Goal: Task Accomplishment & Management: Use online tool/utility

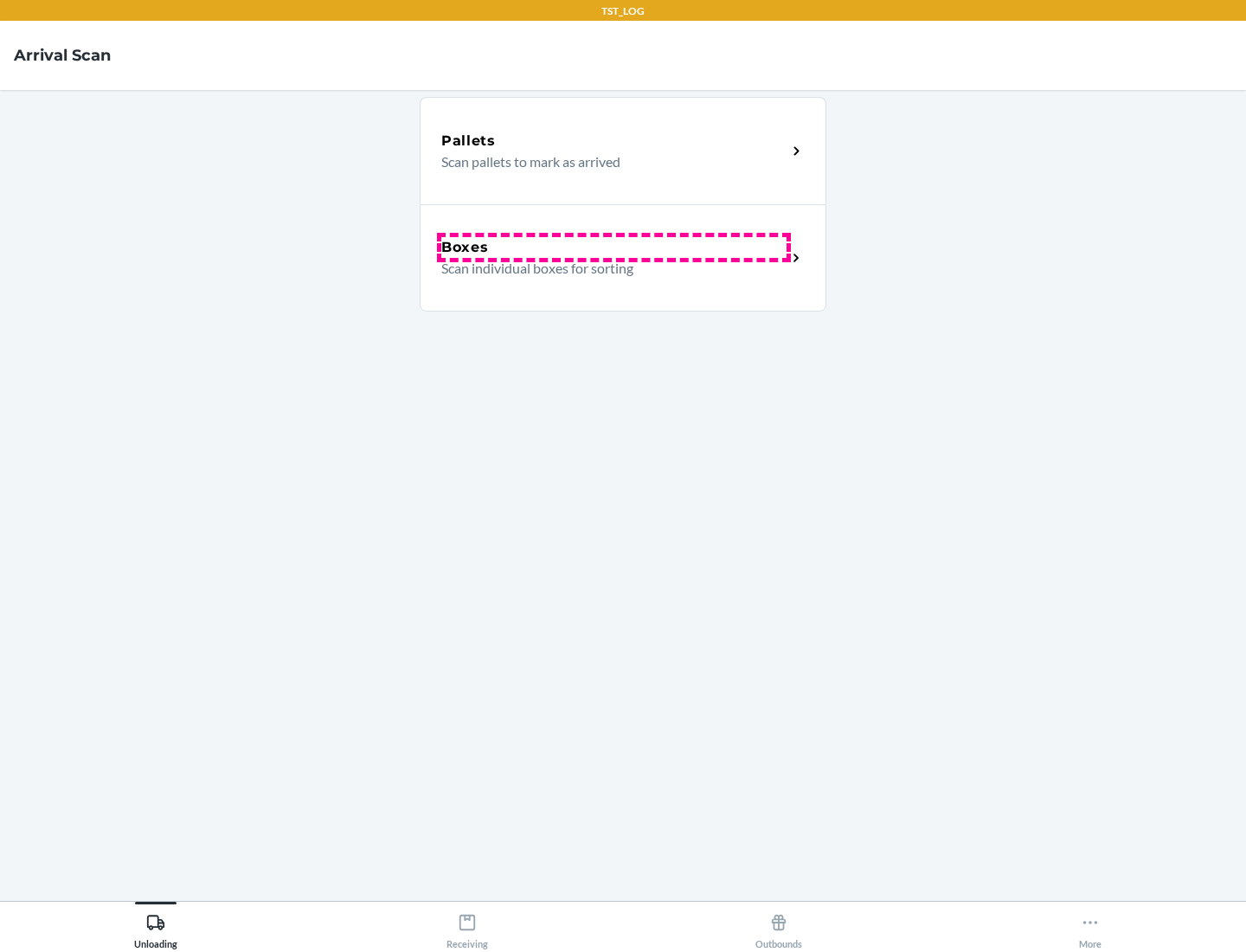
click at [614, 247] on div "Boxes" at bounding box center [614, 247] width 345 height 21
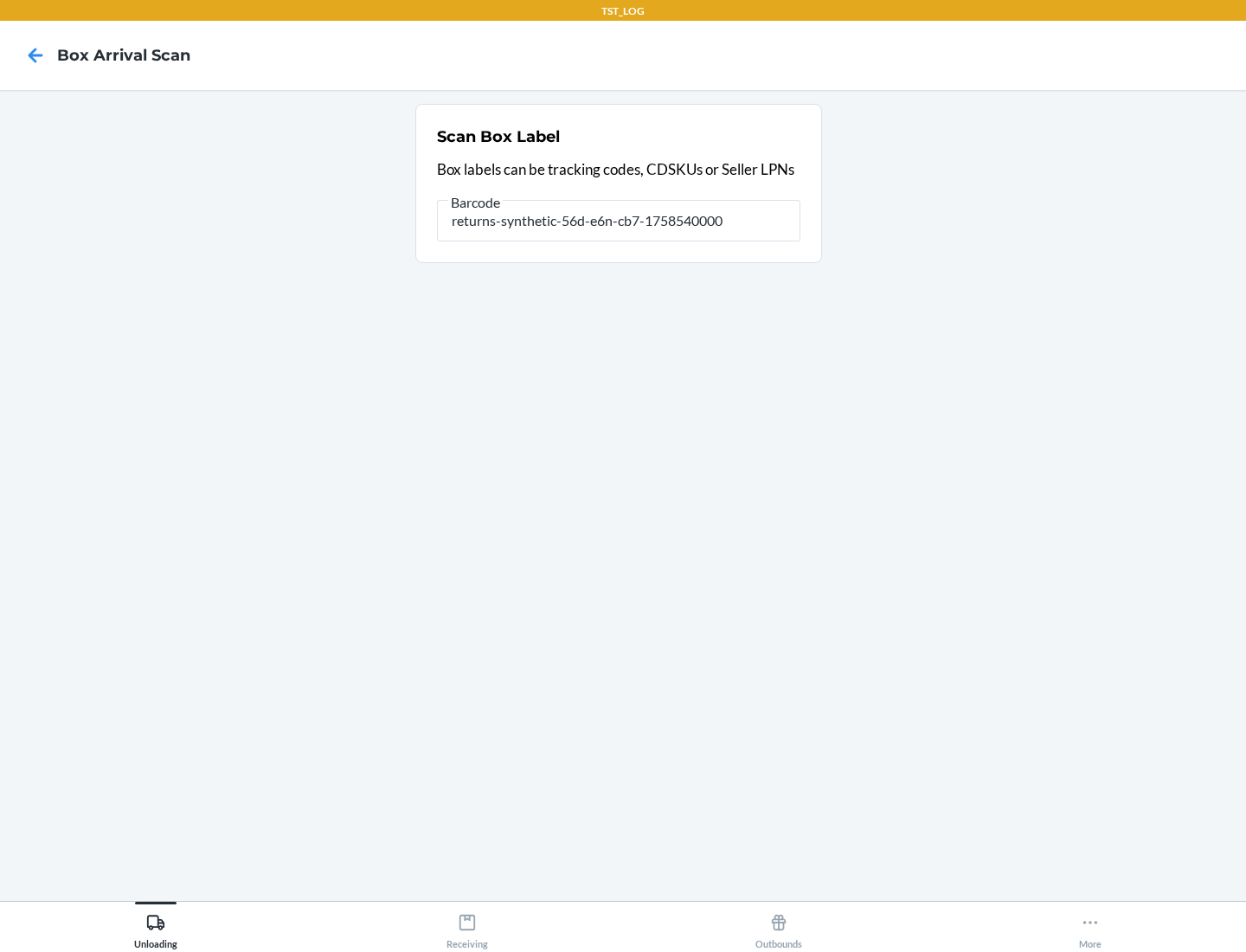
type input "returns-synthetic-56d-e6n-cb7-1758540000"
